Goal: Book appointment/travel/reservation

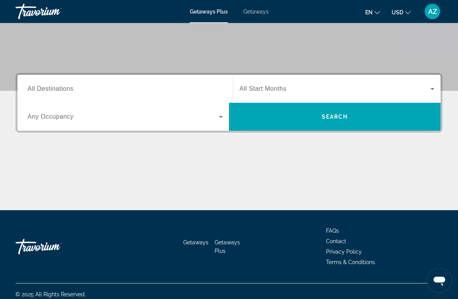
scroll to position [146, 0]
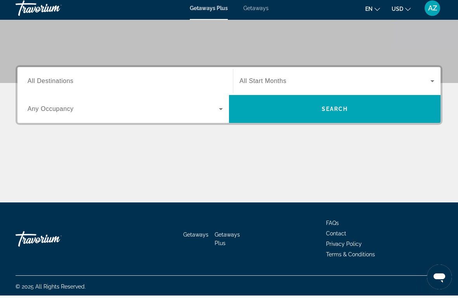
click at [70, 83] on span "All Destinations" at bounding box center [51, 84] width 46 height 7
click at [70, 83] on input "Destination All Destinations" at bounding box center [125, 84] width 195 height 9
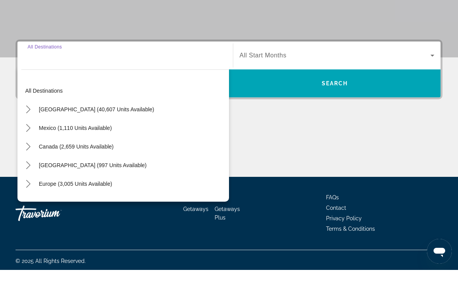
scroll to position [148, 0]
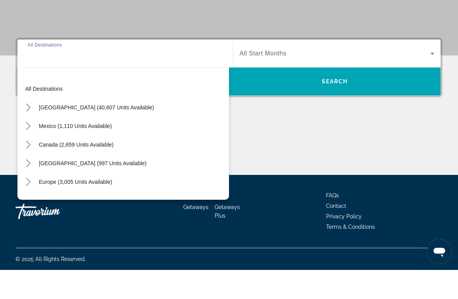
click at [117, 134] on span "[GEOGRAPHIC_DATA] (40,607 units available)" at bounding box center [96, 137] width 115 height 6
type input "**********"
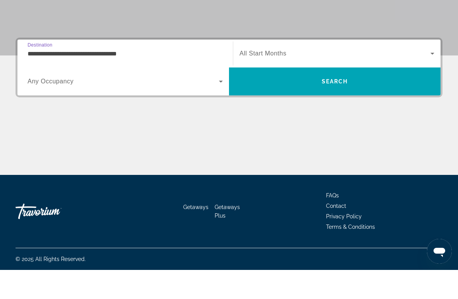
click at [182, 106] on span "Search widget" at bounding box center [123, 110] width 191 height 9
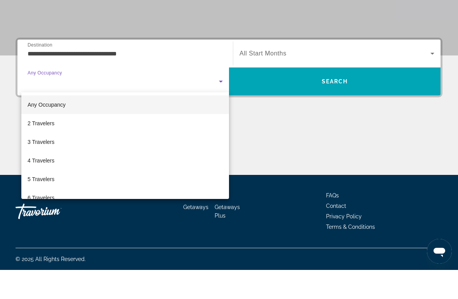
click at [150, 143] on mat-option "2 Travelers" at bounding box center [125, 152] width 208 height 19
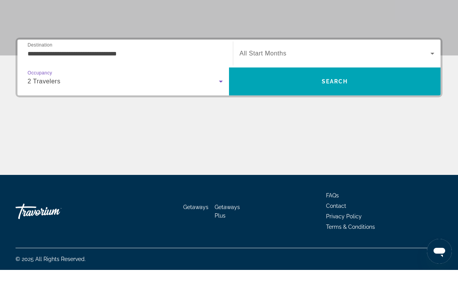
click at [282, 78] on span "Search widget" at bounding box center [335, 82] width 191 height 9
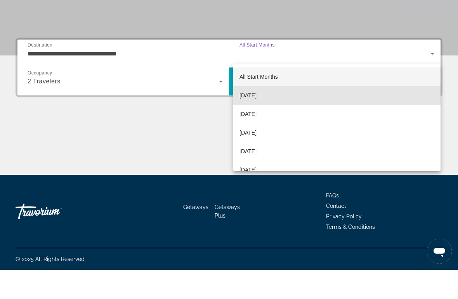
click at [257, 120] on span "[DATE]" at bounding box center [248, 124] width 17 height 9
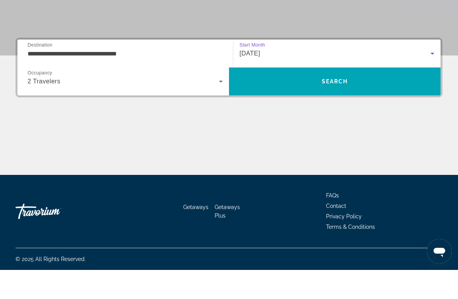
click at [272, 101] on span "Search" at bounding box center [335, 110] width 212 height 19
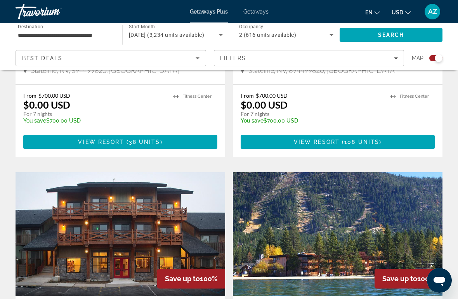
scroll to position [938, 0]
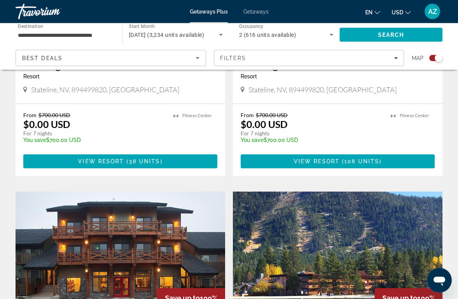
click at [195, 57] on icon "Sort by" at bounding box center [197, 58] width 9 height 9
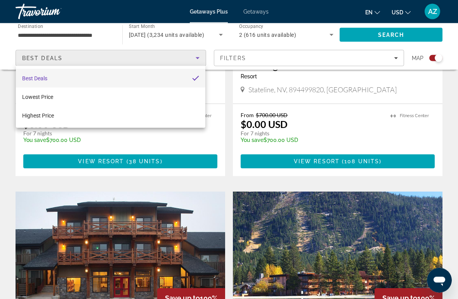
click at [229, 182] on div at bounding box center [229, 149] width 458 height 299
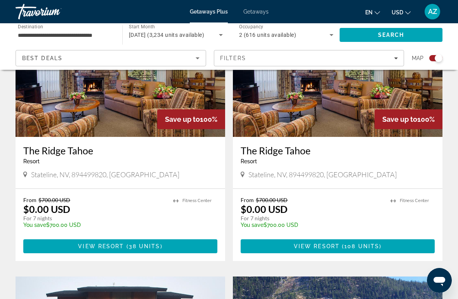
scroll to position [843, 0]
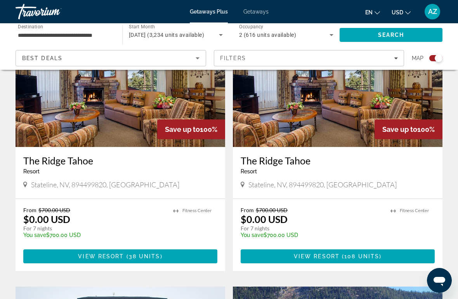
click at [100, 35] on input "**********" at bounding box center [65, 35] width 94 height 9
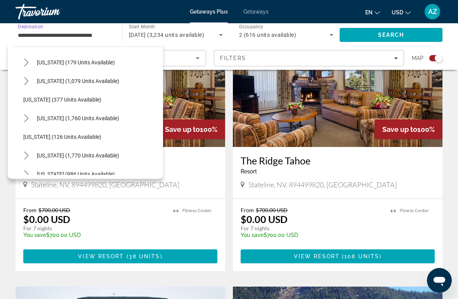
scroll to position [491, 0]
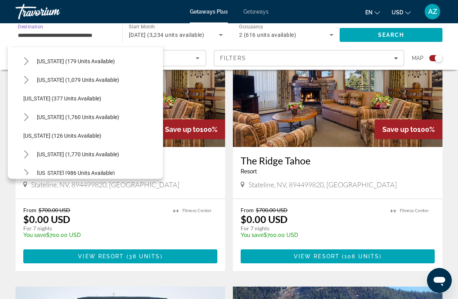
click at [114, 118] on span "[US_STATE] (1,760 units available)" at bounding box center [78, 117] width 82 height 6
type input "**********"
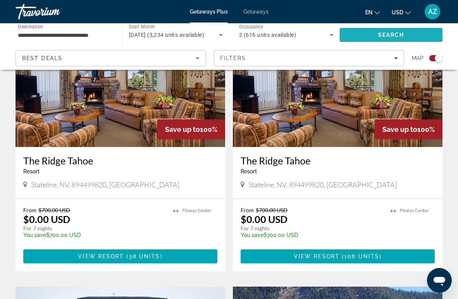
click at [391, 36] on span "Search" at bounding box center [391, 35] width 26 height 6
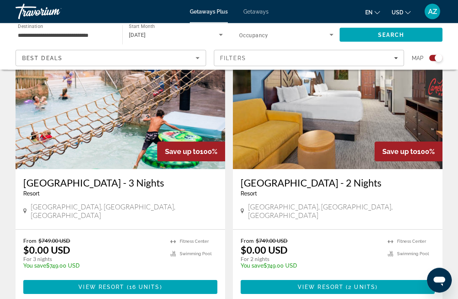
scroll to position [295, 0]
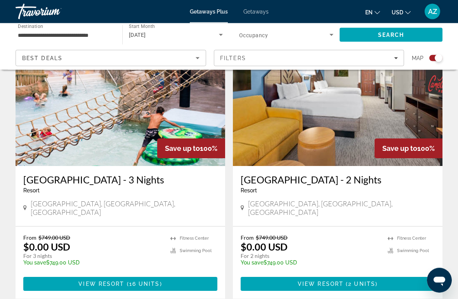
click at [335, 177] on h3 "[GEOGRAPHIC_DATA] - 2 Nights" at bounding box center [338, 180] width 194 height 12
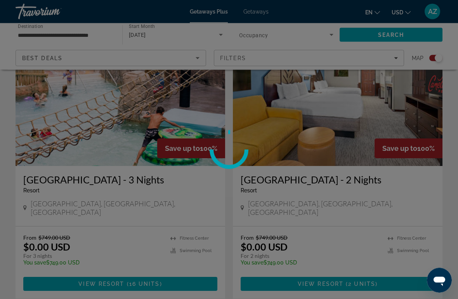
scroll to position [296, 0]
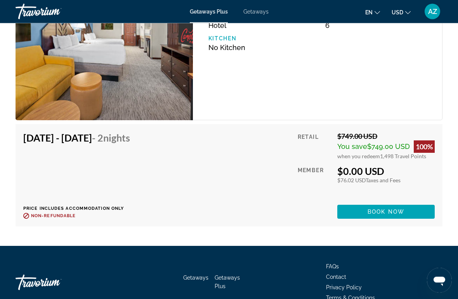
scroll to position [1409, 0]
